Goal: Find specific page/section: Find specific page/section

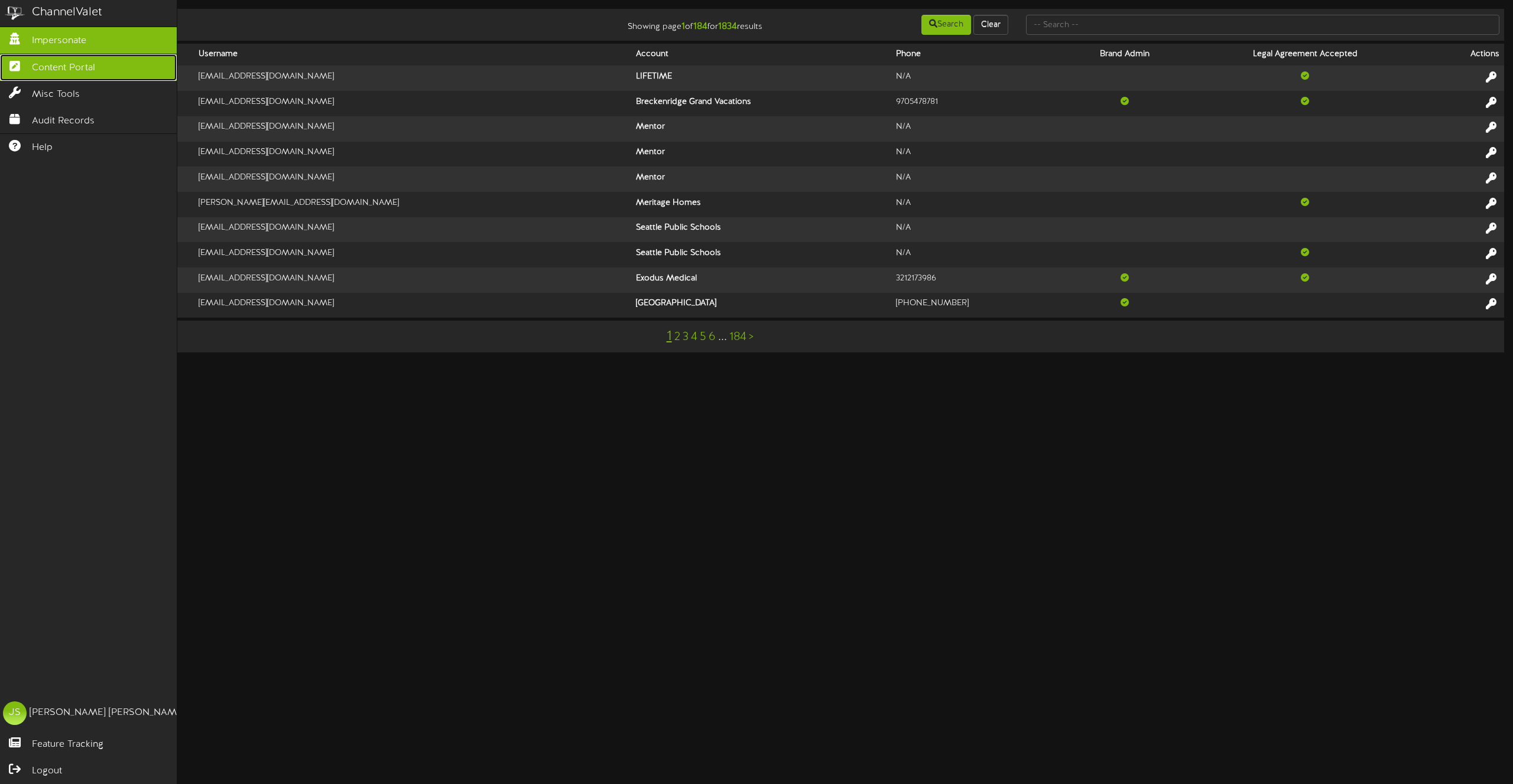
click at [17, 69] on icon at bounding box center [15, 64] width 30 height 9
